Goal: Task Accomplishment & Management: Manage account settings

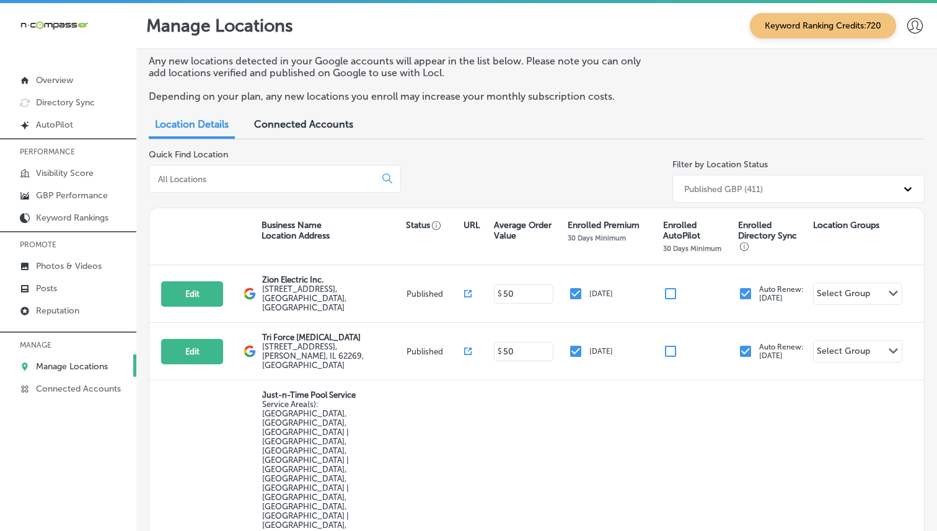
click at [249, 193] on div "Quick Find Location" at bounding box center [275, 178] width 252 height 58
click at [247, 187] on div at bounding box center [275, 179] width 252 height 28
click at [244, 174] on input at bounding box center [265, 179] width 216 height 11
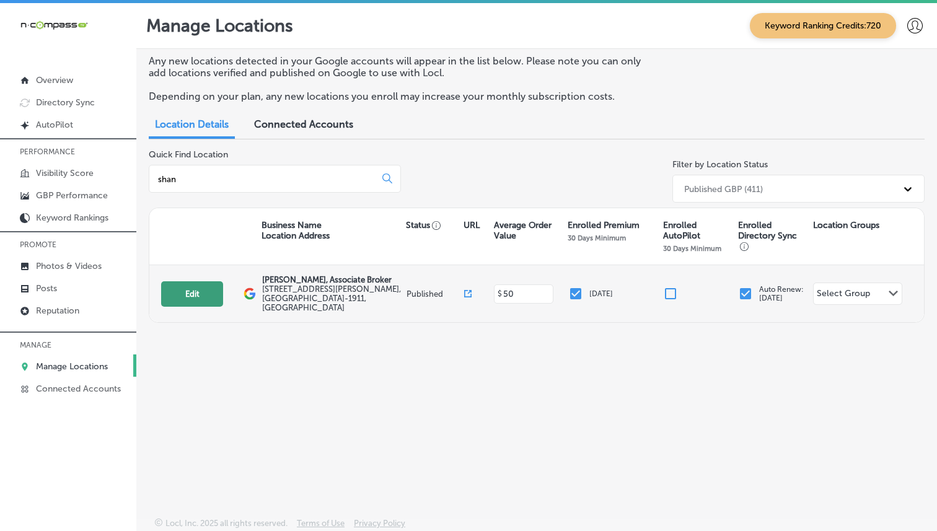
type input "shan"
click at [220, 287] on button "Edit" at bounding box center [192, 293] width 62 height 25
select select "US"
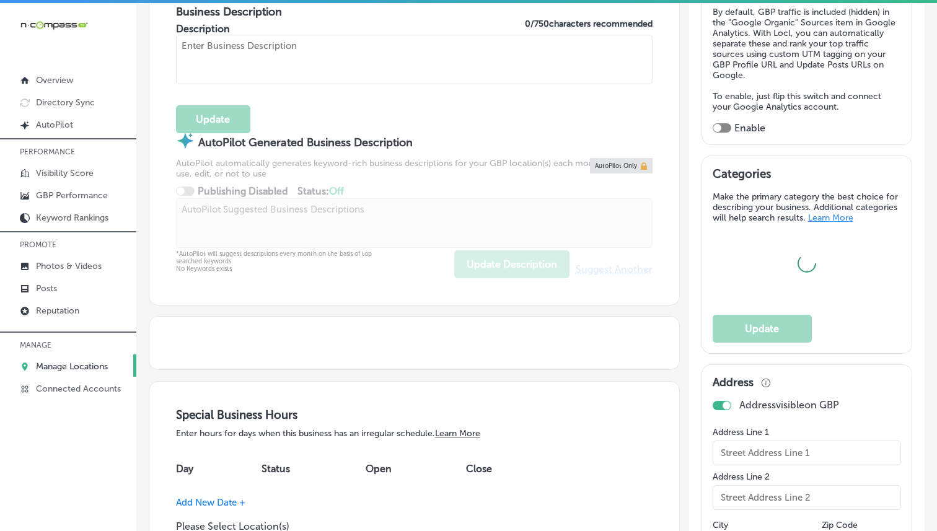
scroll to position [418, 0]
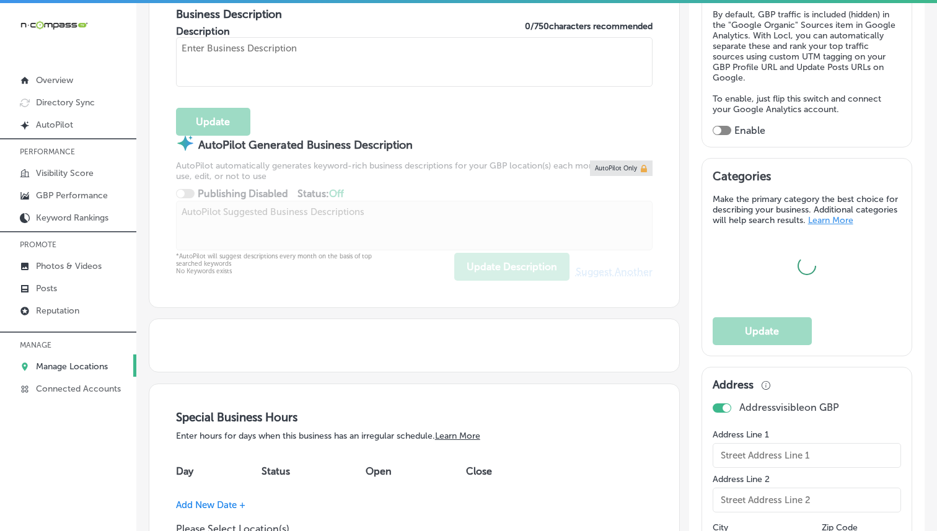
type input "[PERSON_NAME], Associate Broker"
type input "[STREET_ADDRESS][PERSON_NAME]"
type input "St Clair Shores"
type input "48081-1911"
type input "US"
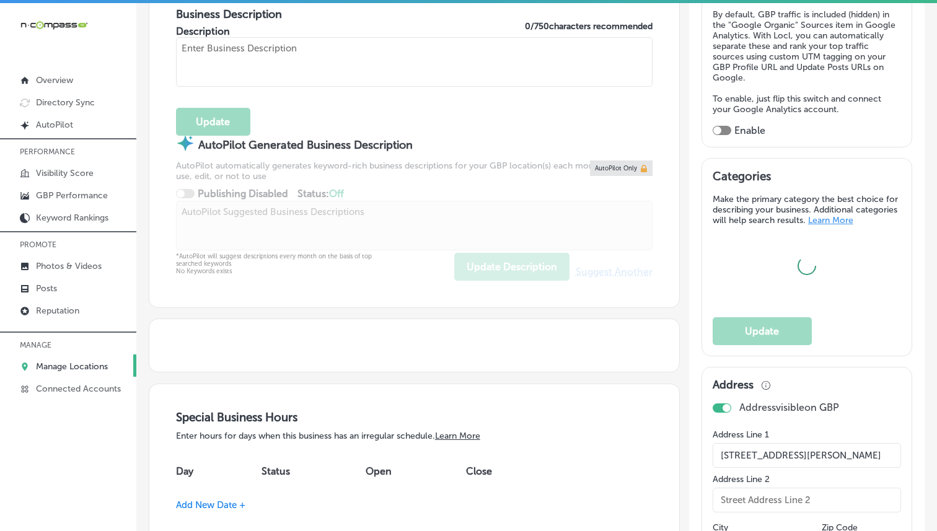
type input "[URL][DOMAIN_NAME][PERSON_NAME]"
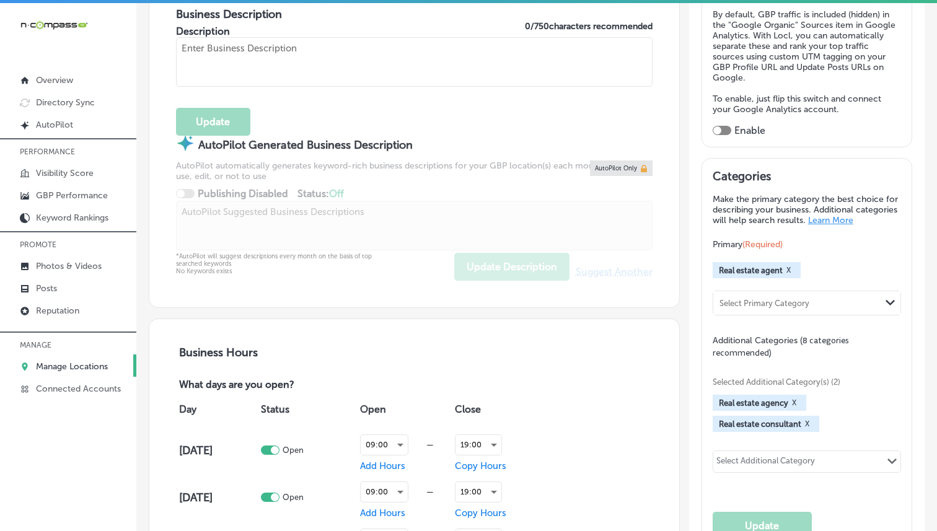
checkbox input "true"
type textarea "[PERSON_NAME], Associate Broker, is a trusted real estate agent in [GEOGRAPHIC_…"
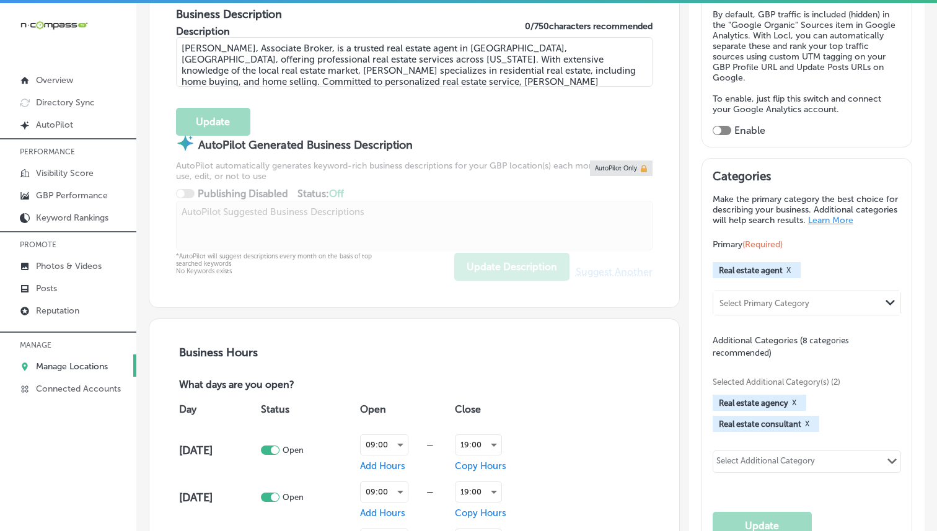
type input "[PHONE_NUMBER]"
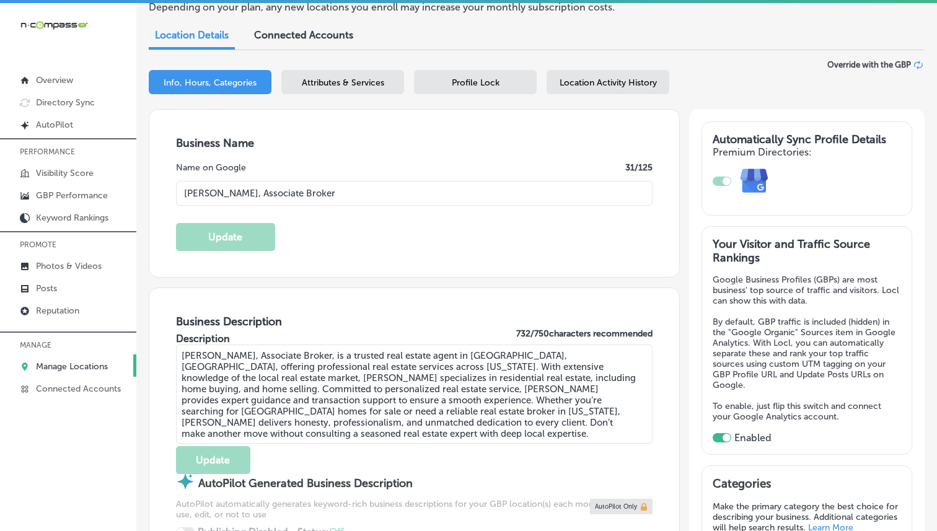
scroll to position [0, 0]
